Goal: Find contact information: Find contact information

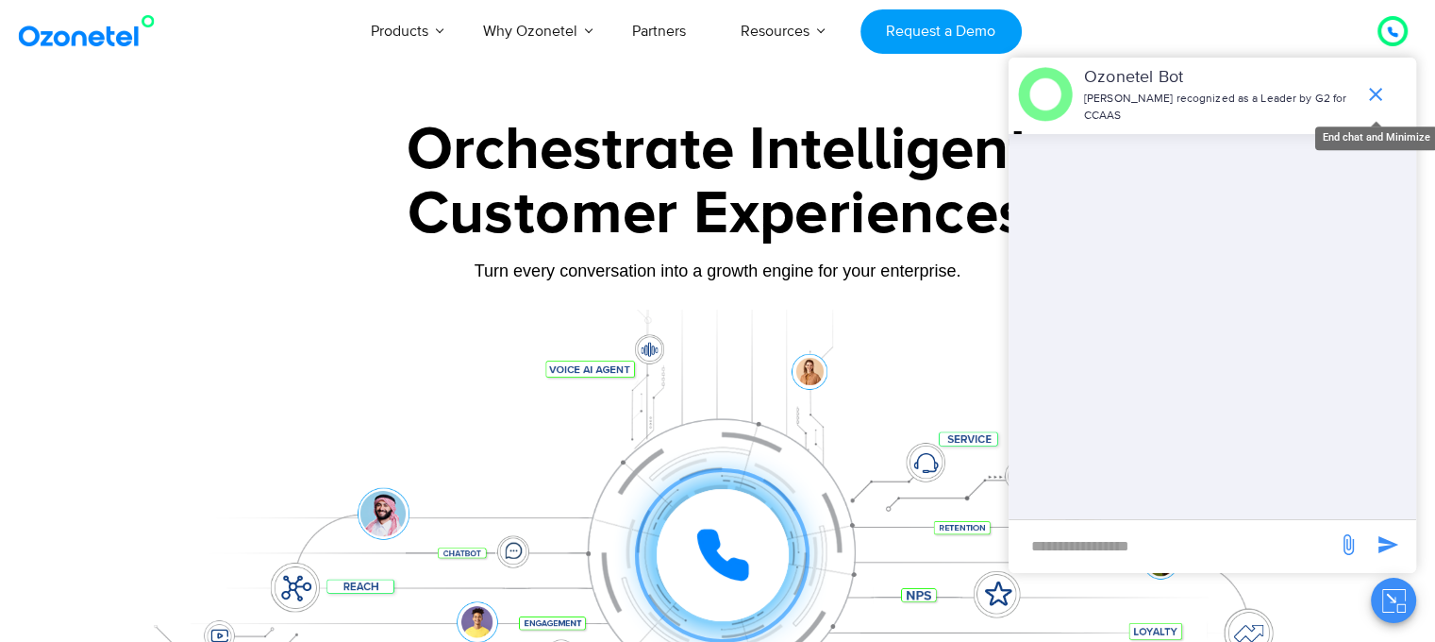
click at [1372, 83] on icon "end chat or minimize" at bounding box center [1376, 94] width 23 height 23
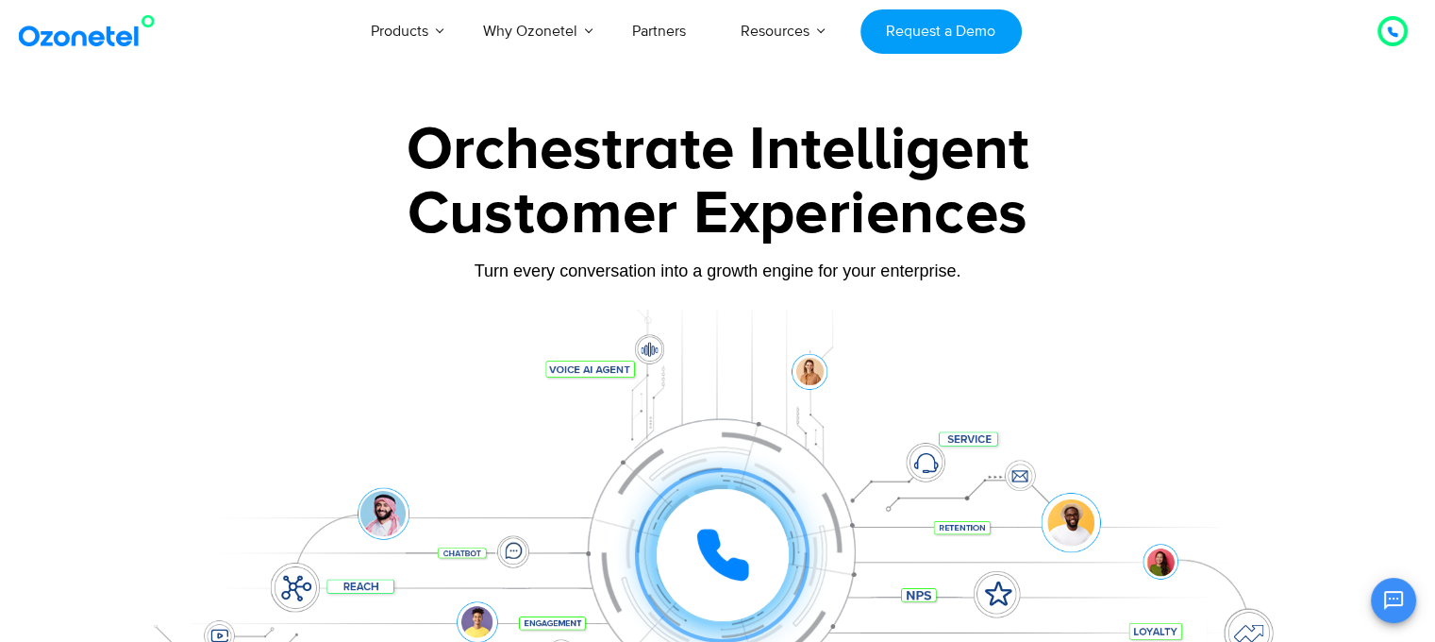
click at [87, 44] on img at bounding box center [90, 31] width 153 height 34
